Goal: Task Accomplishment & Management: Use online tool/utility

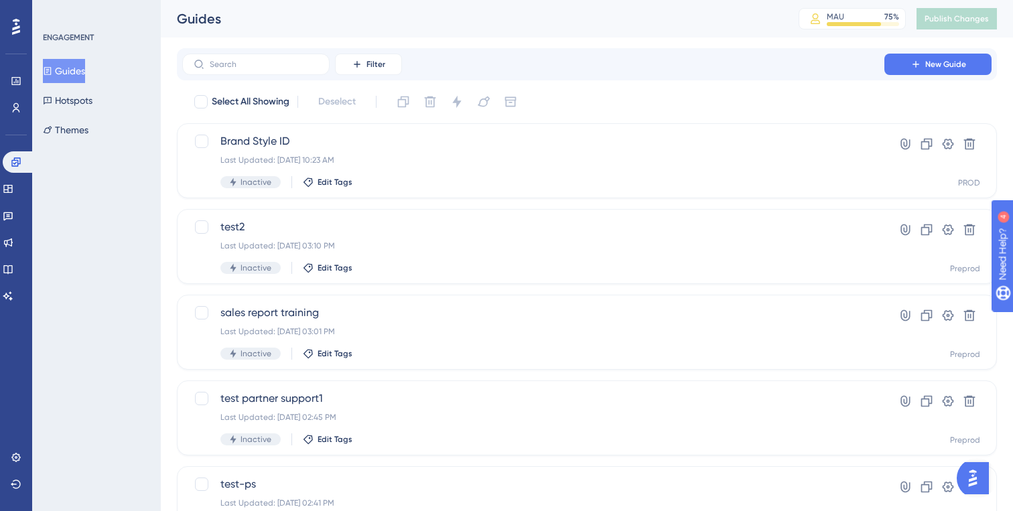
click at [85, 74] on button "Guides" at bounding box center [64, 71] width 42 height 24
click at [903, 66] on div "✨ Save My Spot!✨" at bounding box center [507, 234] width 1013 height 511
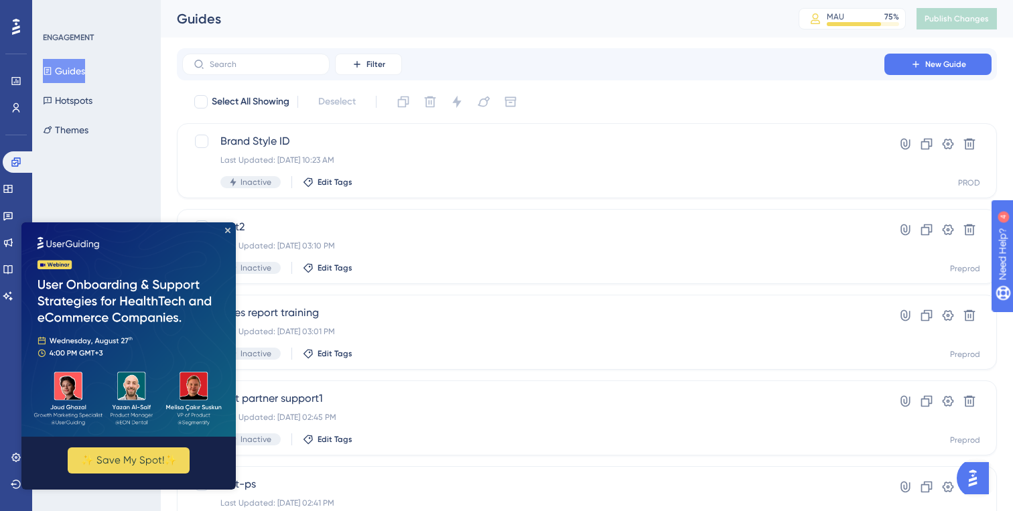
click at [231, 235] on img at bounding box center [128, 329] width 214 height 214
click at [924, 61] on button "New Guide" at bounding box center [938, 64] width 107 height 21
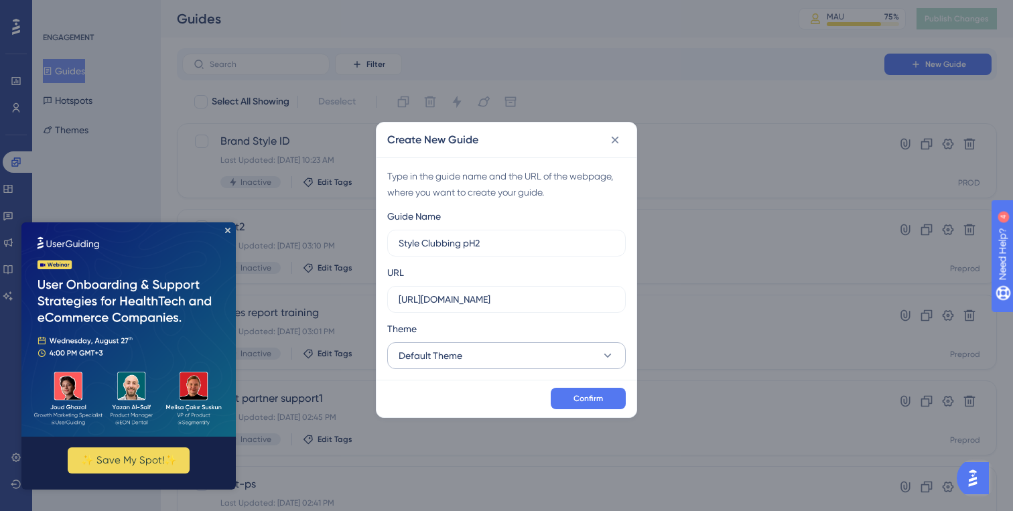
type input "Style Clubbing pH2"
click at [559, 353] on button "Default Theme" at bounding box center [506, 355] width 239 height 27
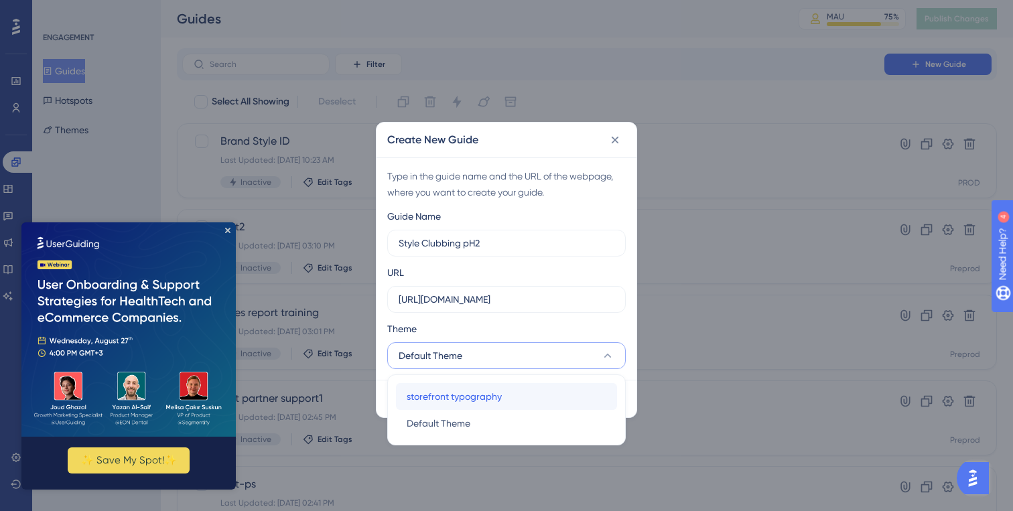
click at [515, 397] on div "storefront typography storefront typography" at bounding box center [507, 396] width 200 height 27
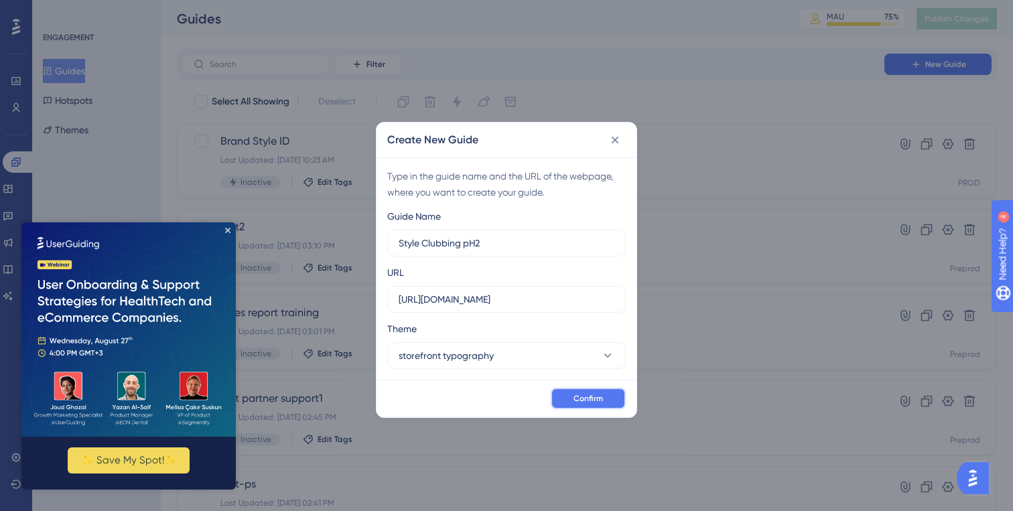
click at [576, 402] on span "Confirm" at bounding box center [588, 398] width 29 height 11
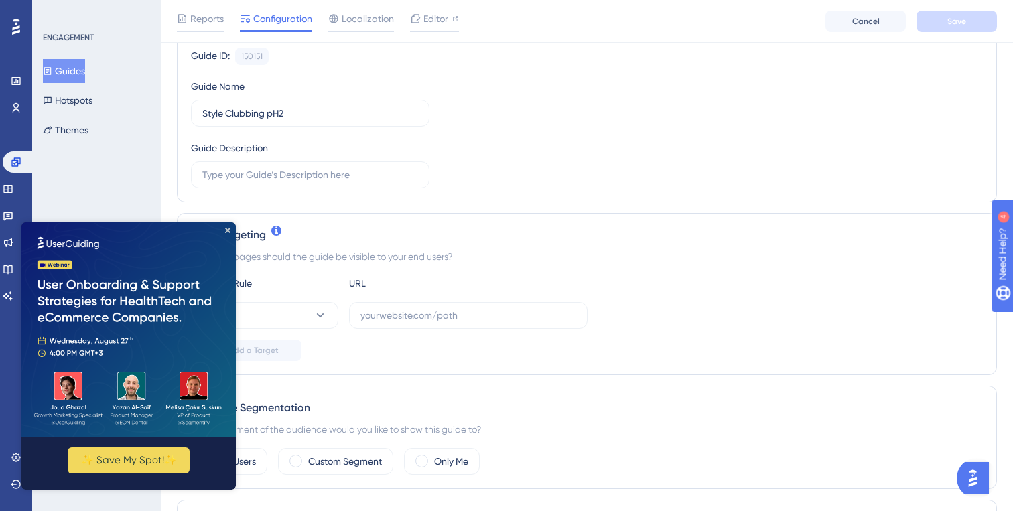
scroll to position [137, 0]
click at [222, 236] on img at bounding box center [128, 329] width 214 height 214
click at [228, 231] on icon "Close Preview" at bounding box center [227, 230] width 5 height 5
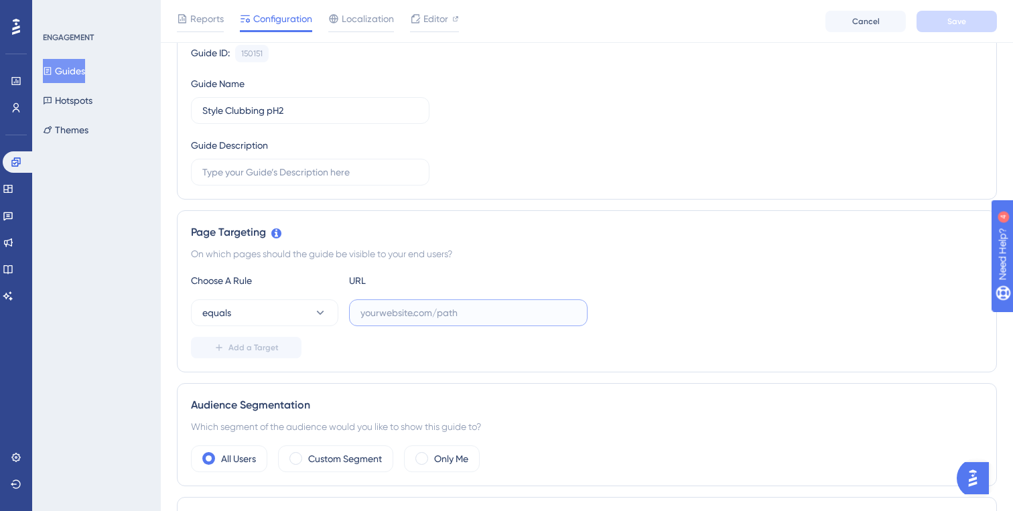
click at [386, 314] on input "text" at bounding box center [469, 313] width 216 height 15
paste input "https://preprod-marketplace.ounass.com/app/product-management/product-upload-up…"
type input "https://preprod-marketplace.ounass.com/app/product-management/product-upload-up…"
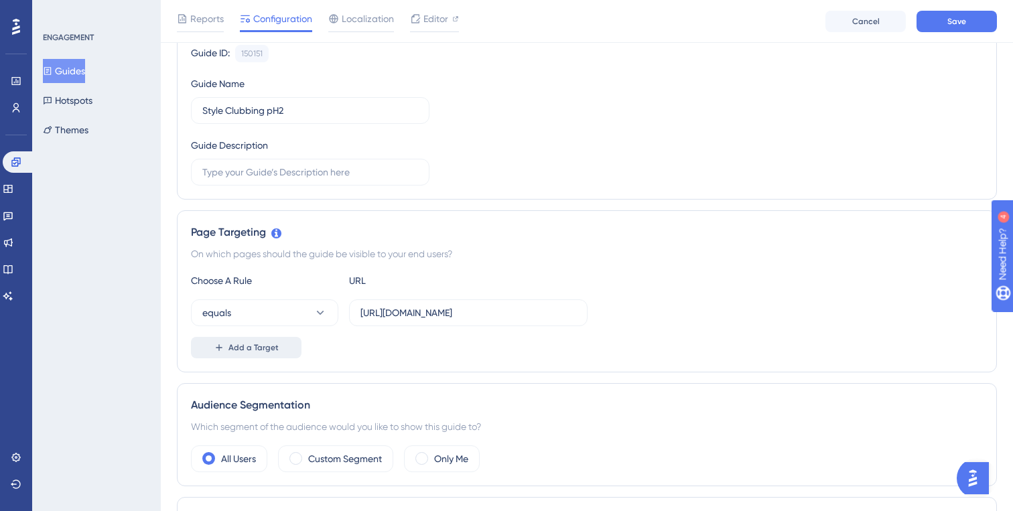
click at [275, 350] on span "Add a Target" at bounding box center [254, 347] width 50 height 11
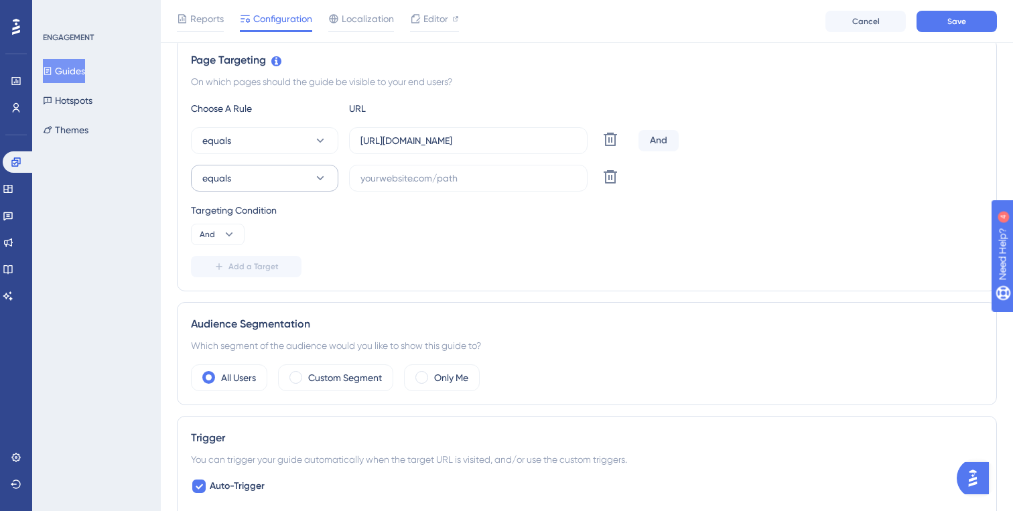
scroll to position [313, 0]
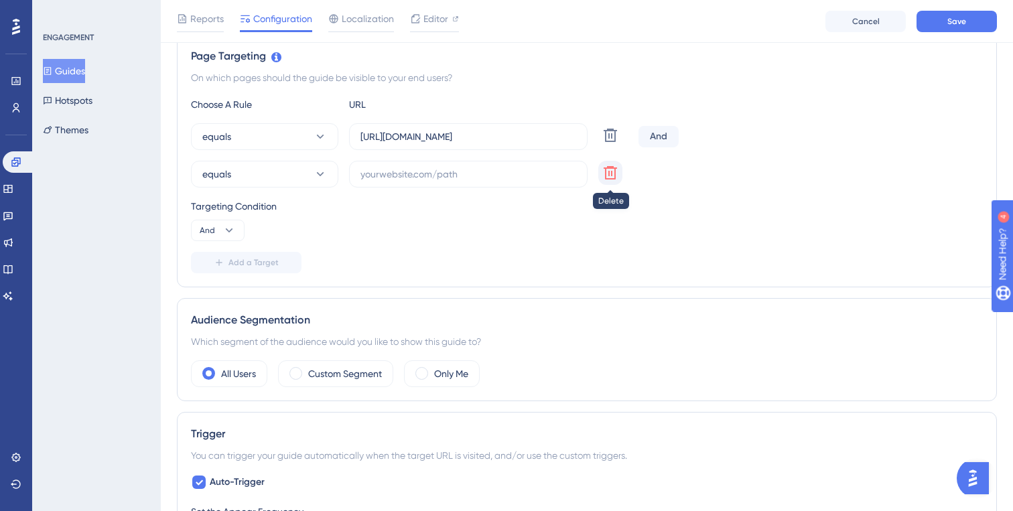
click at [614, 143] on icon at bounding box center [610, 135] width 16 height 16
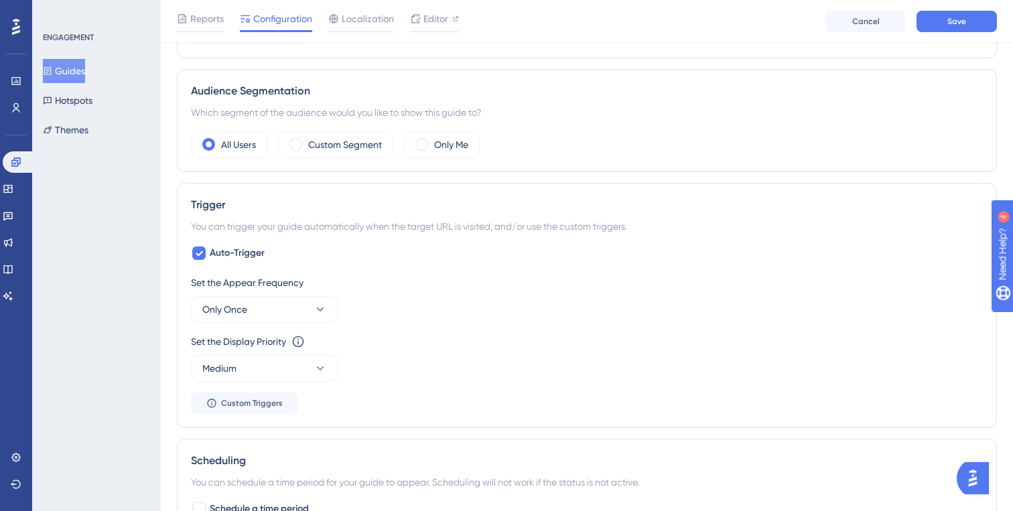
scroll to position [452, 0]
click at [299, 303] on button "Only Once" at bounding box center [264, 308] width 147 height 27
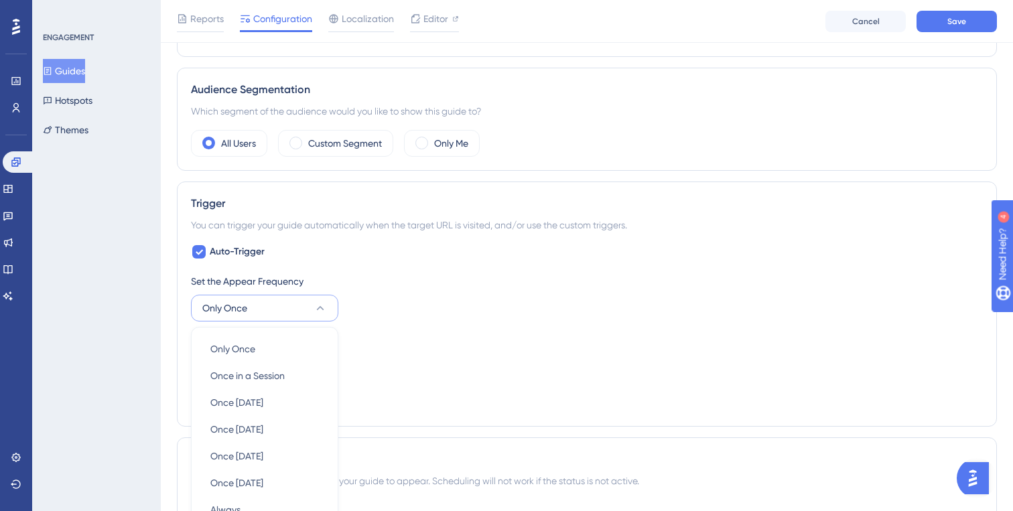
scroll to position [626, 0]
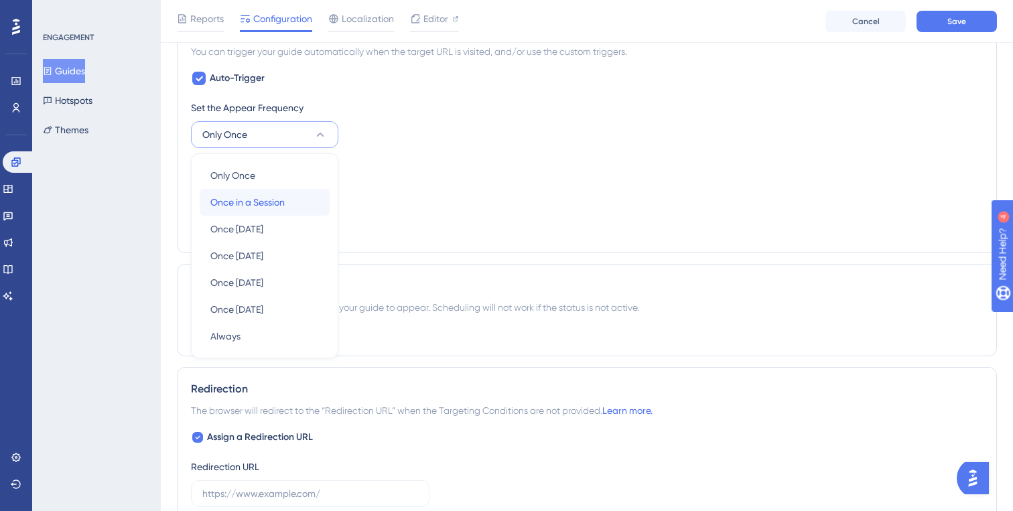
click at [277, 212] on div "Once in a Session Once in a Session" at bounding box center [264, 202] width 109 height 27
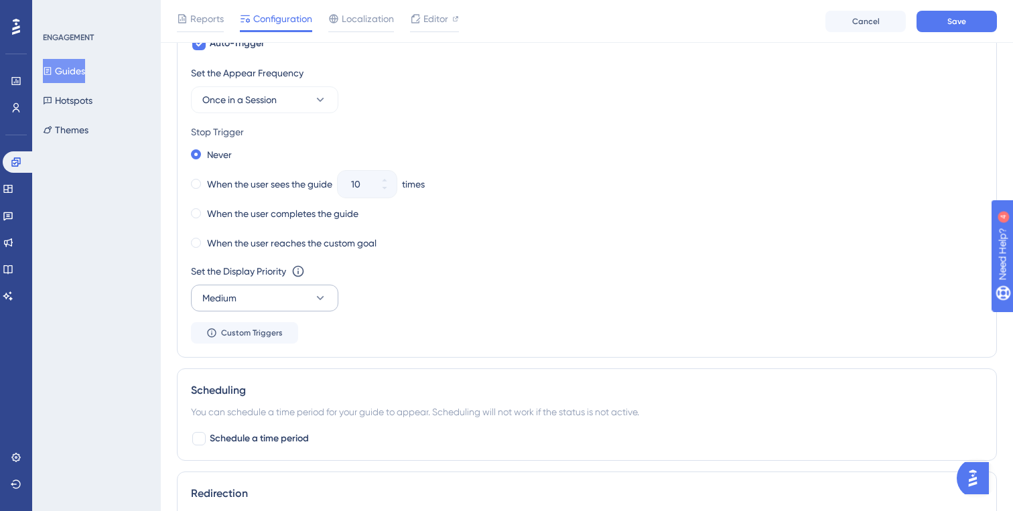
scroll to position [657, 0]
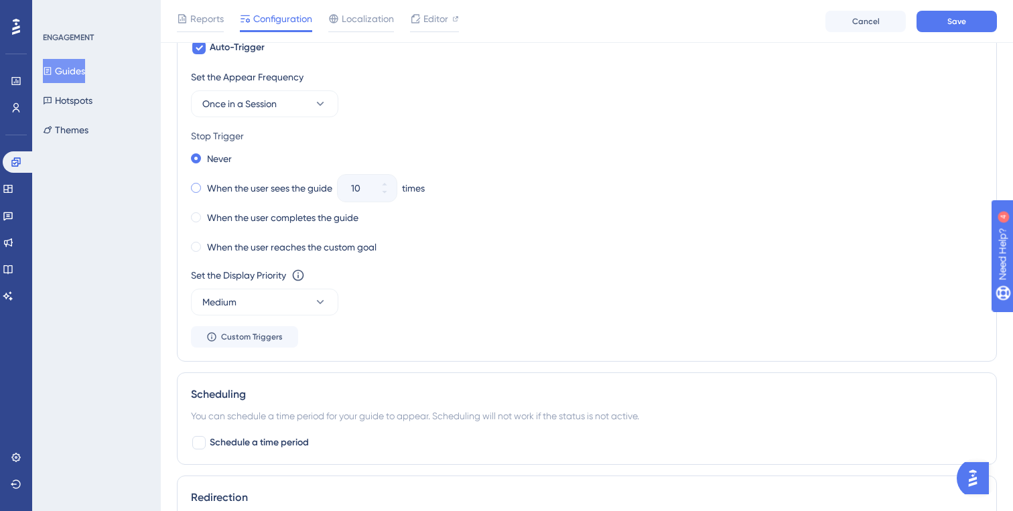
click at [239, 188] on label "When the user sees the guide" at bounding box center [269, 188] width 125 height 16
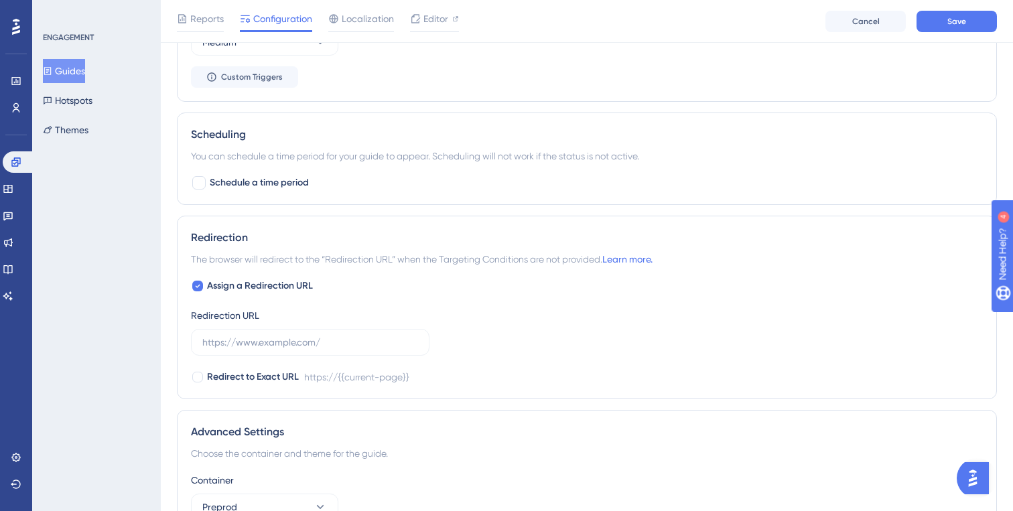
scroll to position [946, 0]
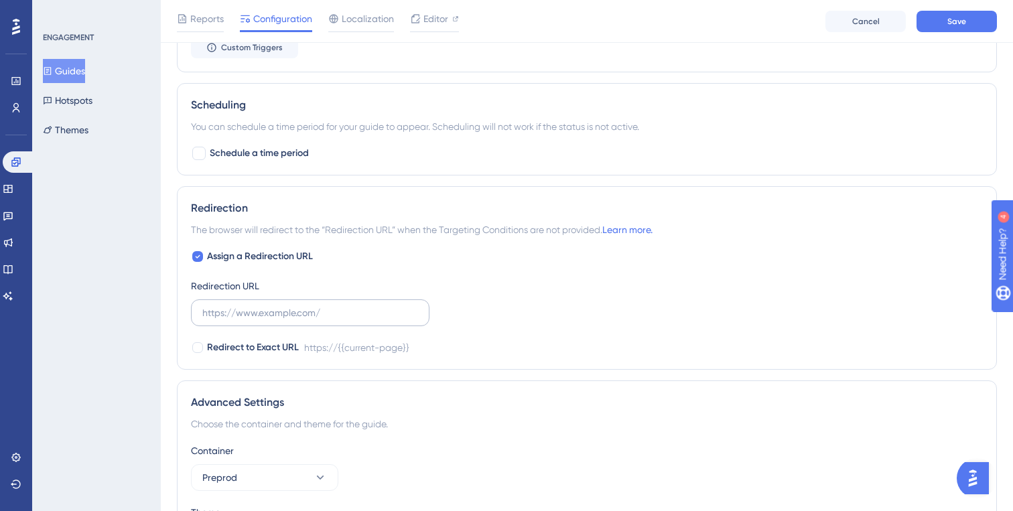
click at [253, 320] on label at bounding box center [310, 313] width 239 height 27
click at [253, 320] on input "text" at bounding box center [310, 313] width 216 height 15
paste input "https://preprod-marketplace.ounass.com/app/product-management/product-upload-up…"
type input "https://preprod-marketplace.ounass.com/app/product-management/product-upload-up…"
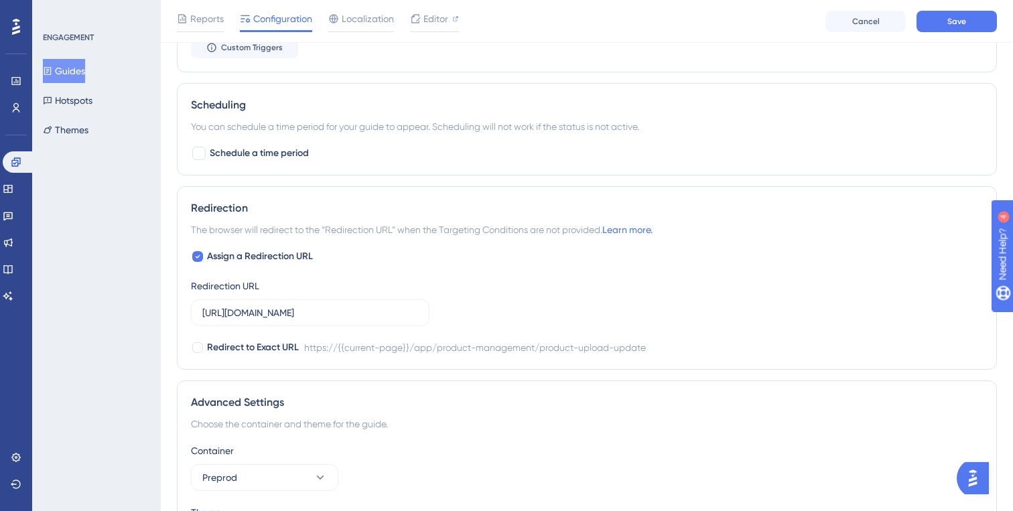
scroll to position [0, 0]
click at [491, 281] on div "Assign a Redirection URL Redirection URL https://preprod-marketplace.ounass.com…" at bounding box center [587, 302] width 792 height 107
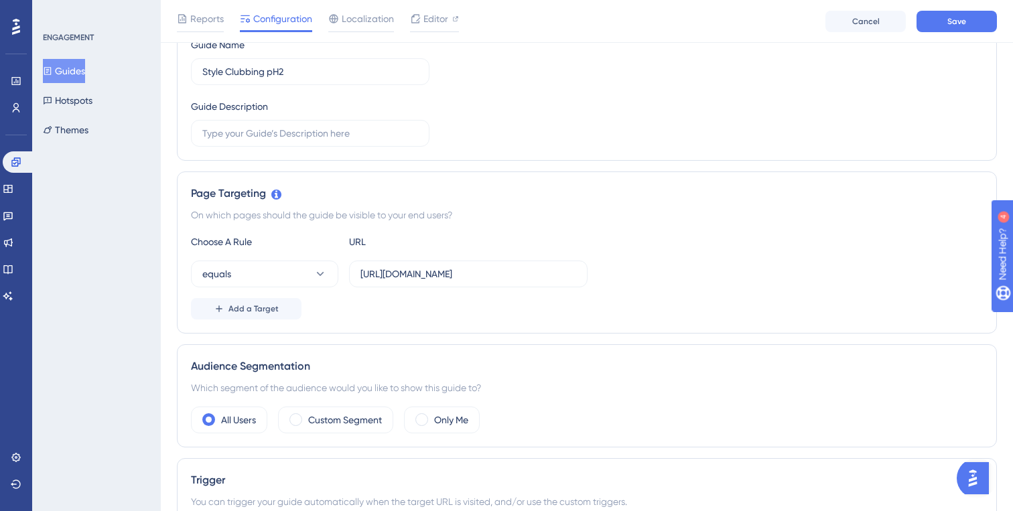
scroll to position [149, 0]
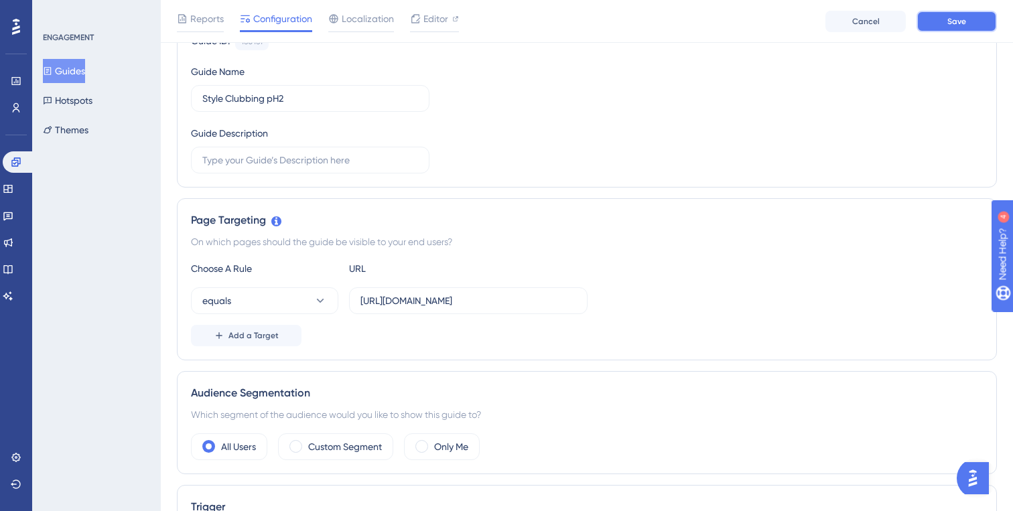
click at [970, 21] on button "Save" at bounding box center [957, 21] width 80 height 21
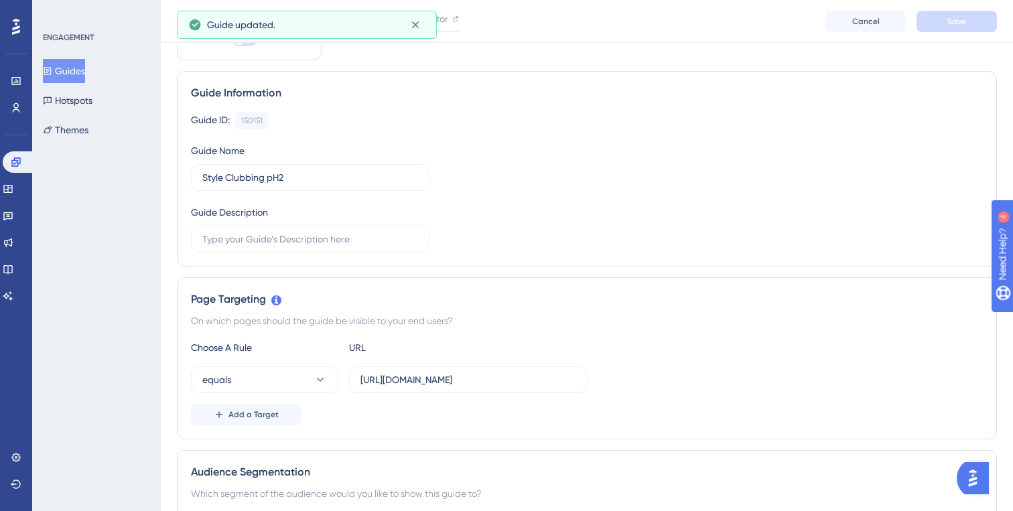
scroll to position [0, 0]
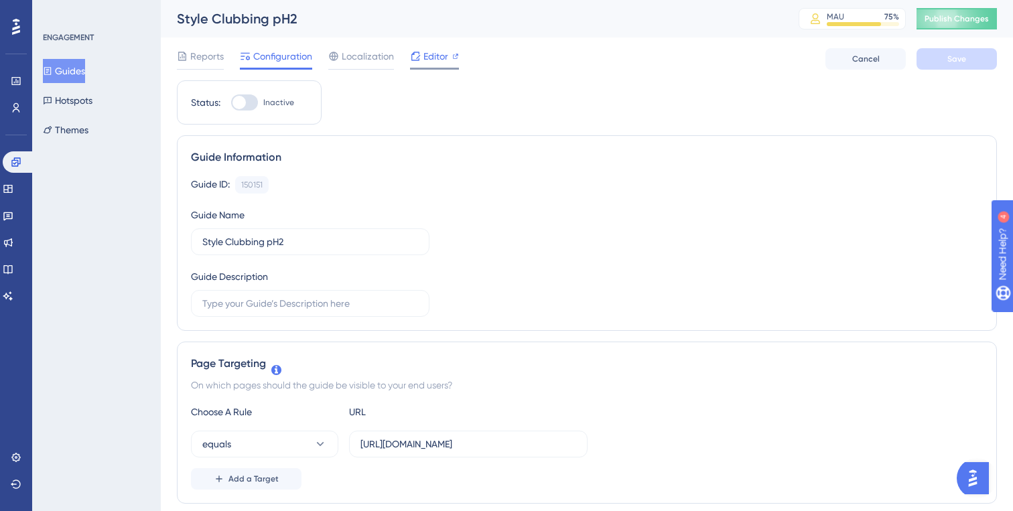
click at [436, 62] on span "Editor" at bounding box center [436, 56] width 25 height 16
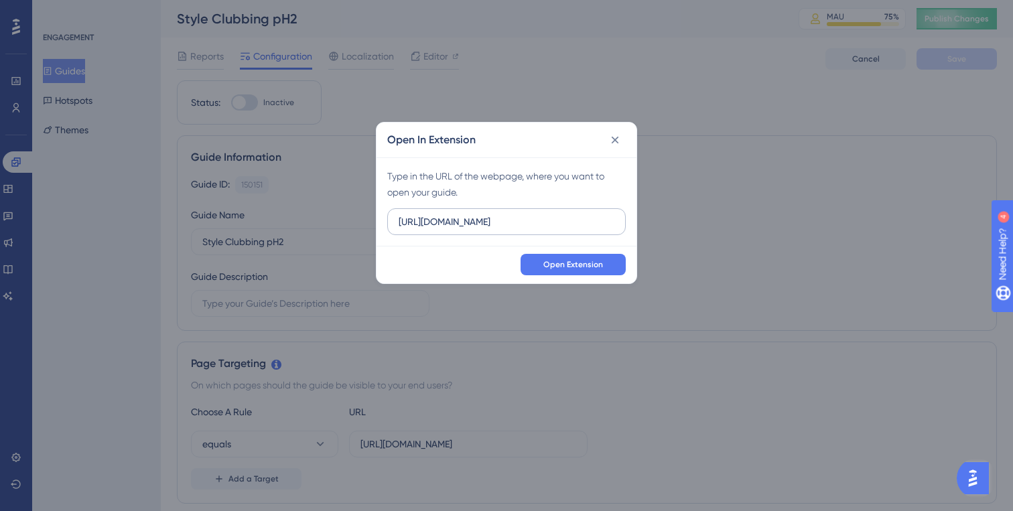
click at [587, 220] on input "https://preprod-marketplace.ounass.com" at bounding box center [507, 221] width 216 height 15
type input "https://preprod-marketplace.ounass.com/app/product-management/product-upload-up…"
click at [574, 266] on span "Open Extension" at bounding box center [573, 264] width 60 height 11
